Goal: Transaction & Acquisition: Obtain resource

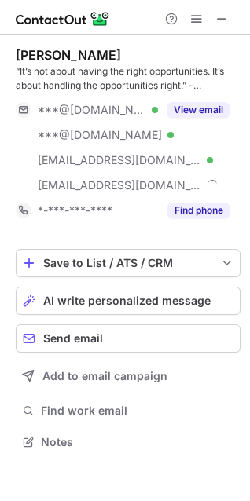
scroll to position [430, 250]
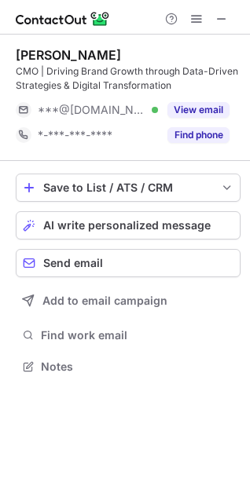
scroll to position [355, 250]
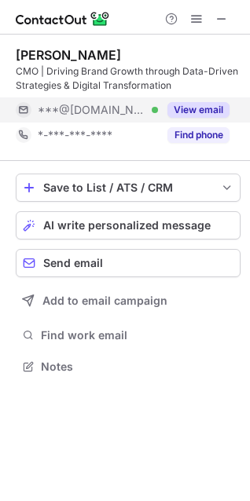
click at [216, 109] on button "View email" at bounding box center [198, 110] width 62 height 16
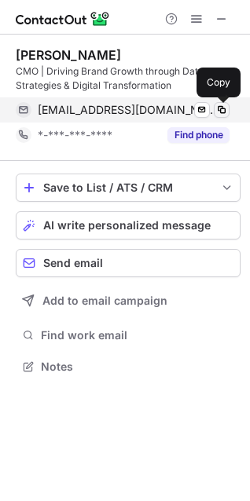
click at [219, 109] on span at bounding box center [221, 110] width 13 height 13
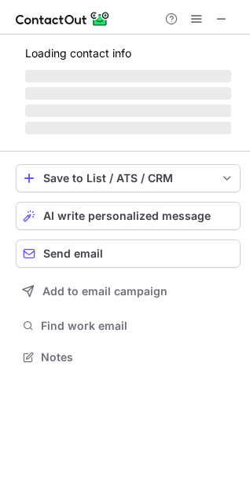
scroll to position [355, 250]
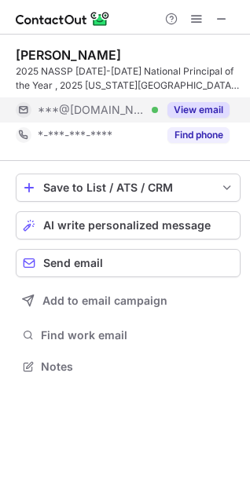
click at [208, 108] on button "View email" at bounding box center [198, 110] width 62 height 16
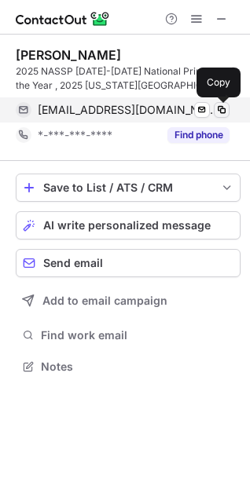
click at [219, 107] on span at bounding box center [221, 110] width 13 height 13
